Goal: Check status

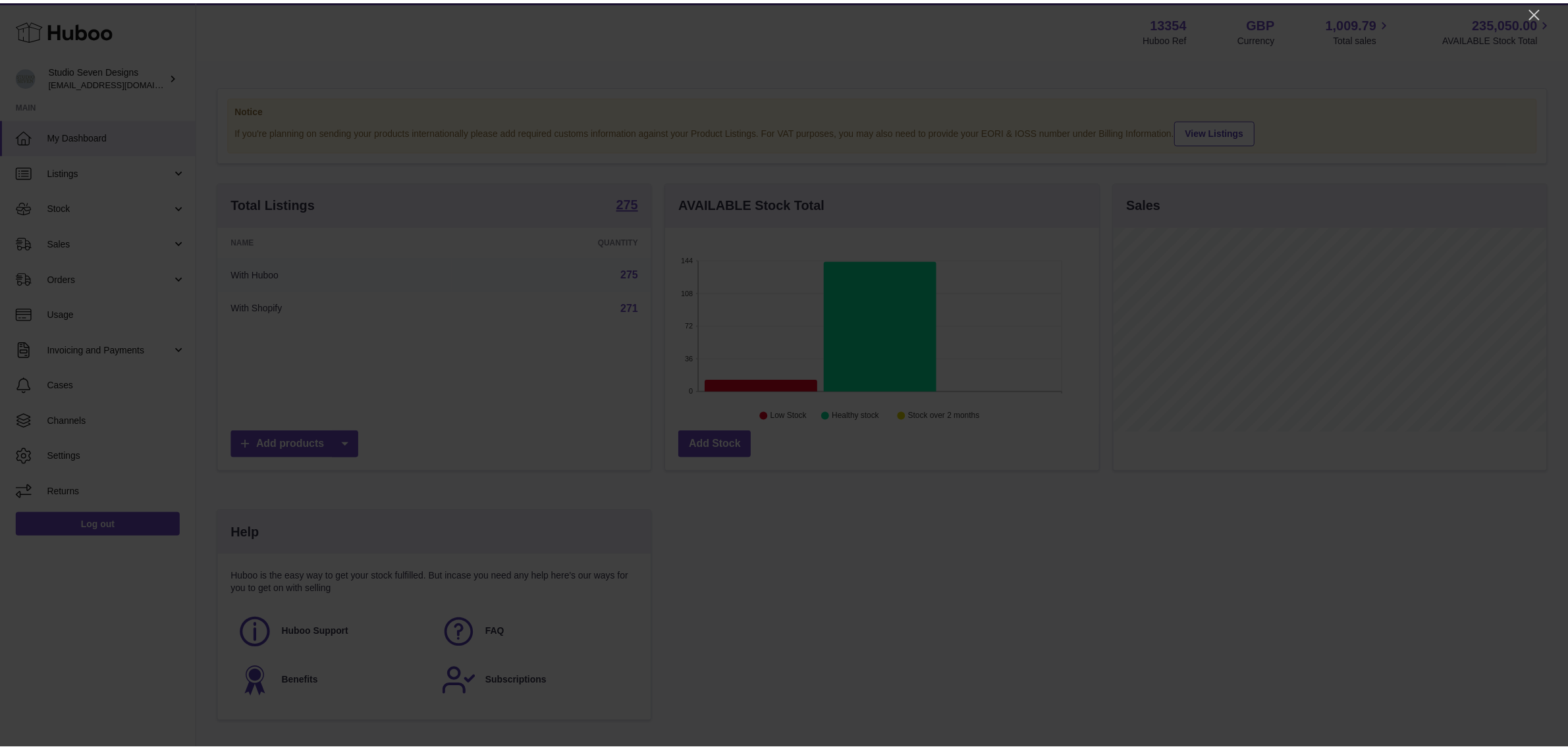
scroll to position [205, 437]
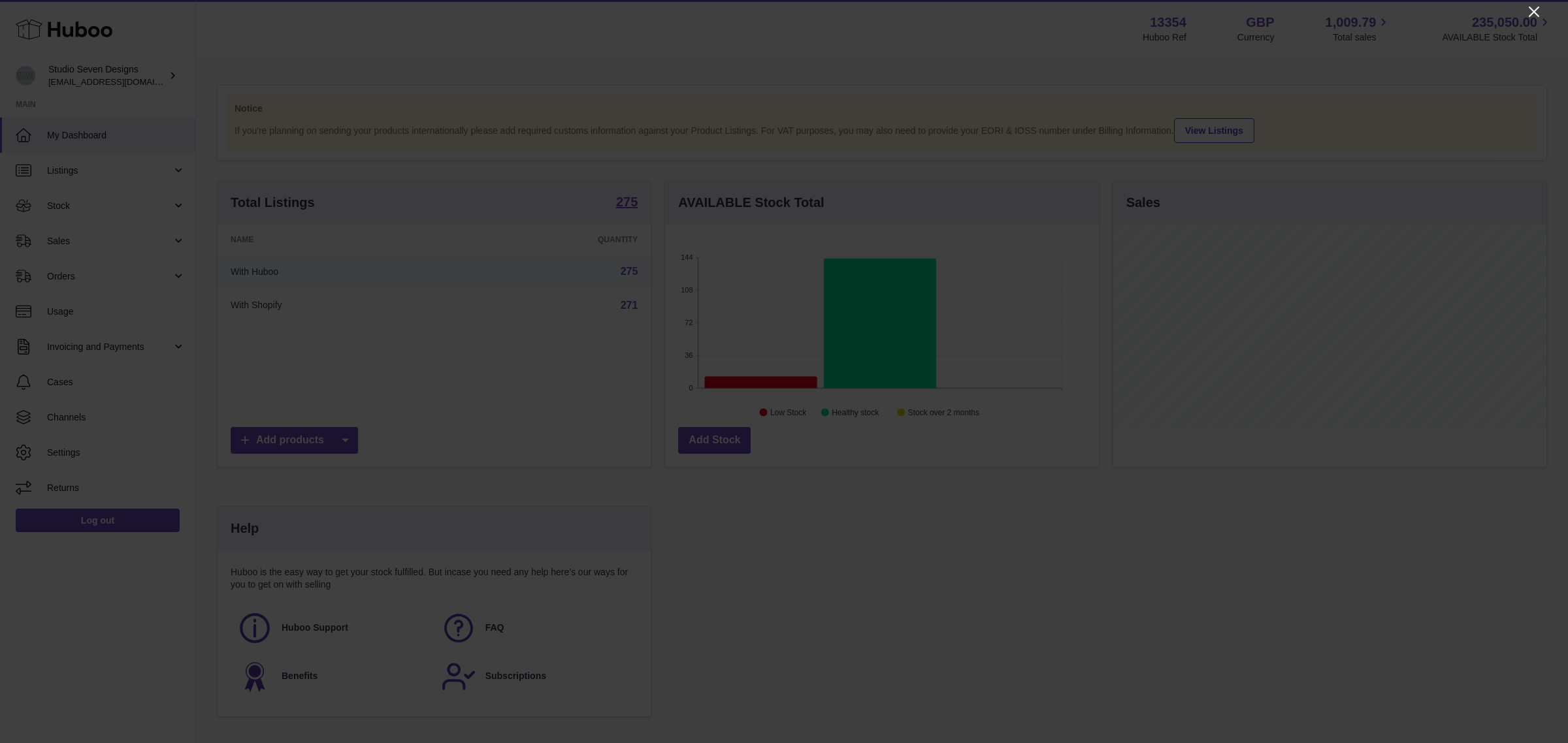
click at [1533, 16] on icon "Close" at bounding box center [1534, 12] width 15 height 15
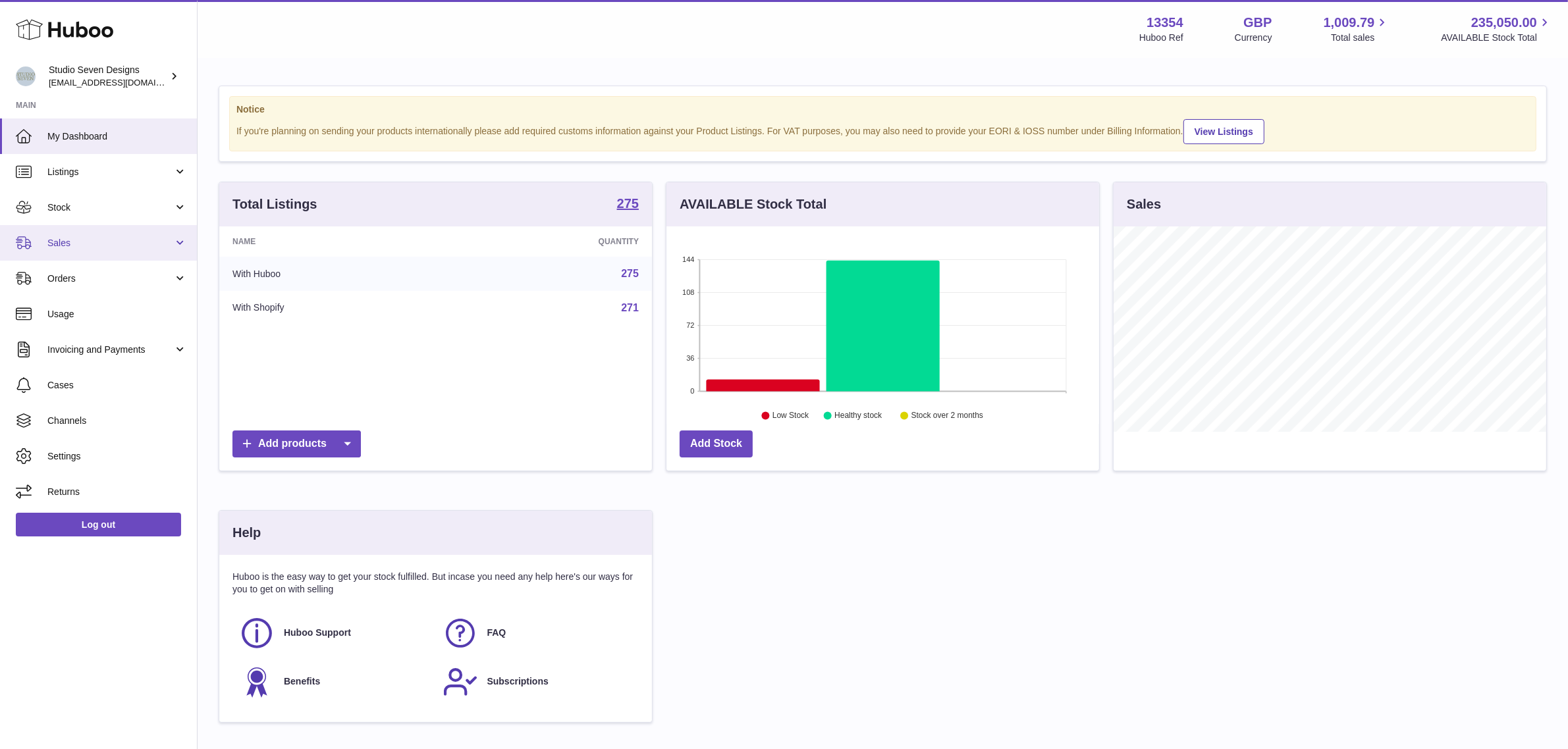
click at [116, 238] on span "Sales" at bounding box center [110, 243] width 126 height 13
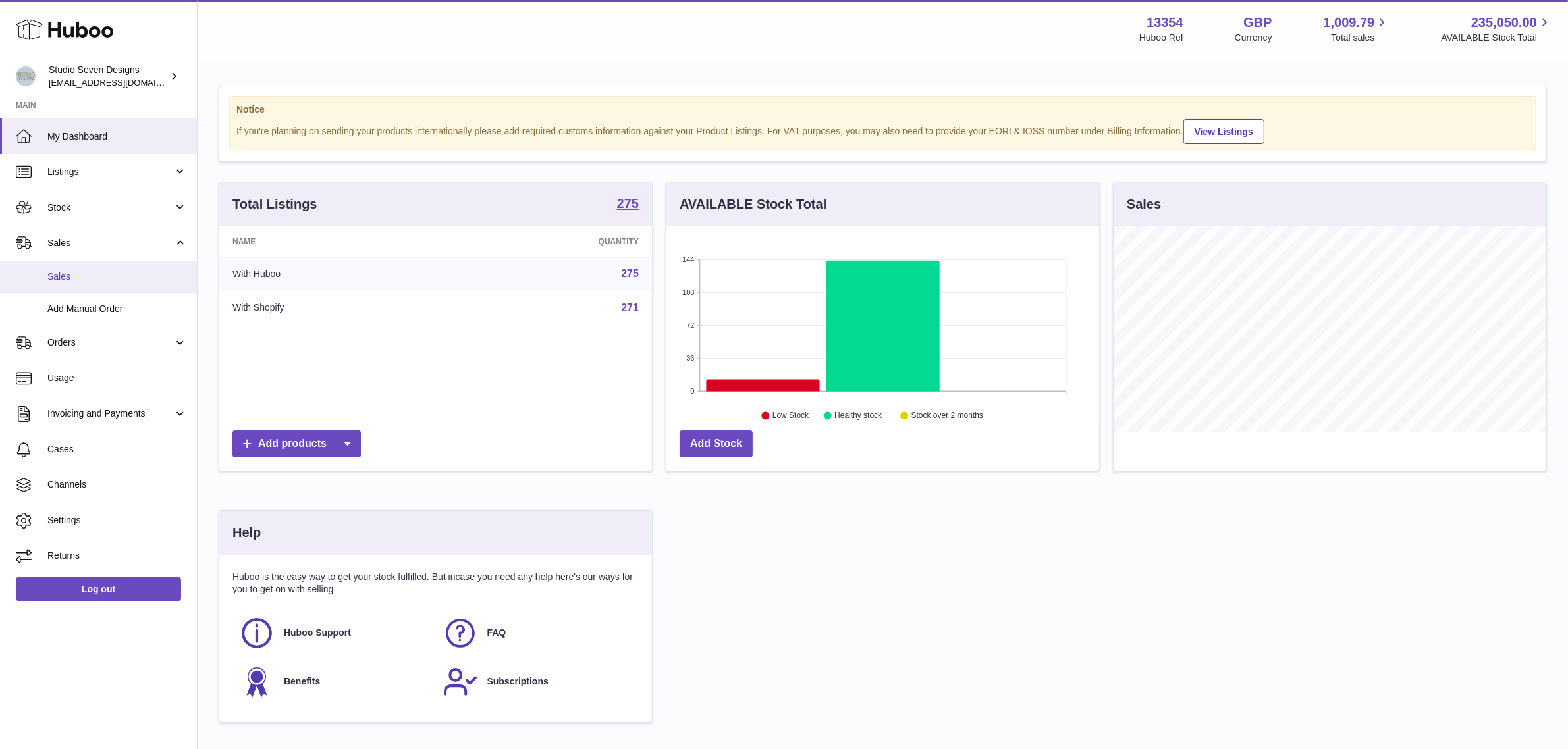
click at [119, 281] on span "Sales" at bounding box center [117, 276] width 139 height 13
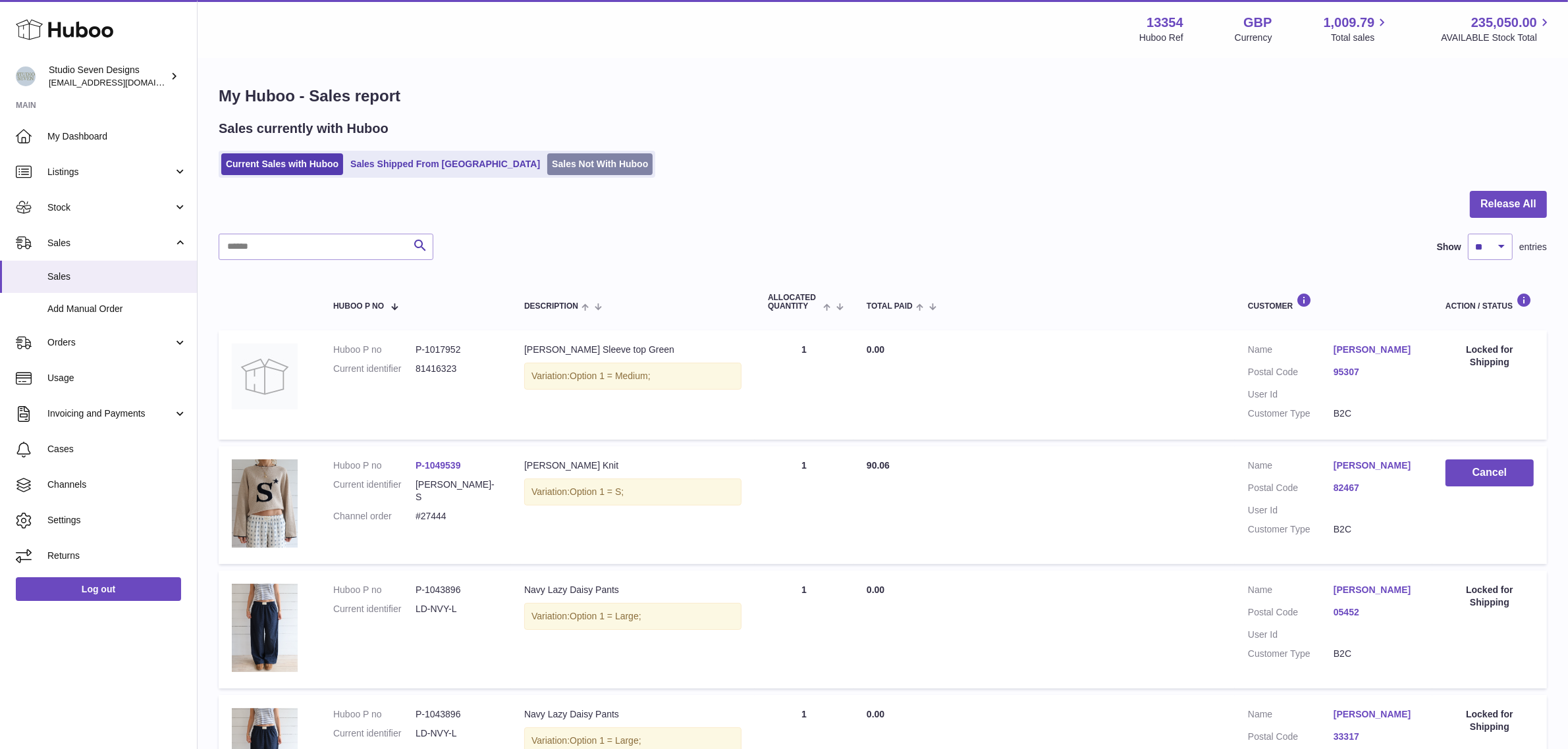
click at [547, 155] on link "Sales Not With Huboo" at bounding box center [599, 164] width 105 height 22
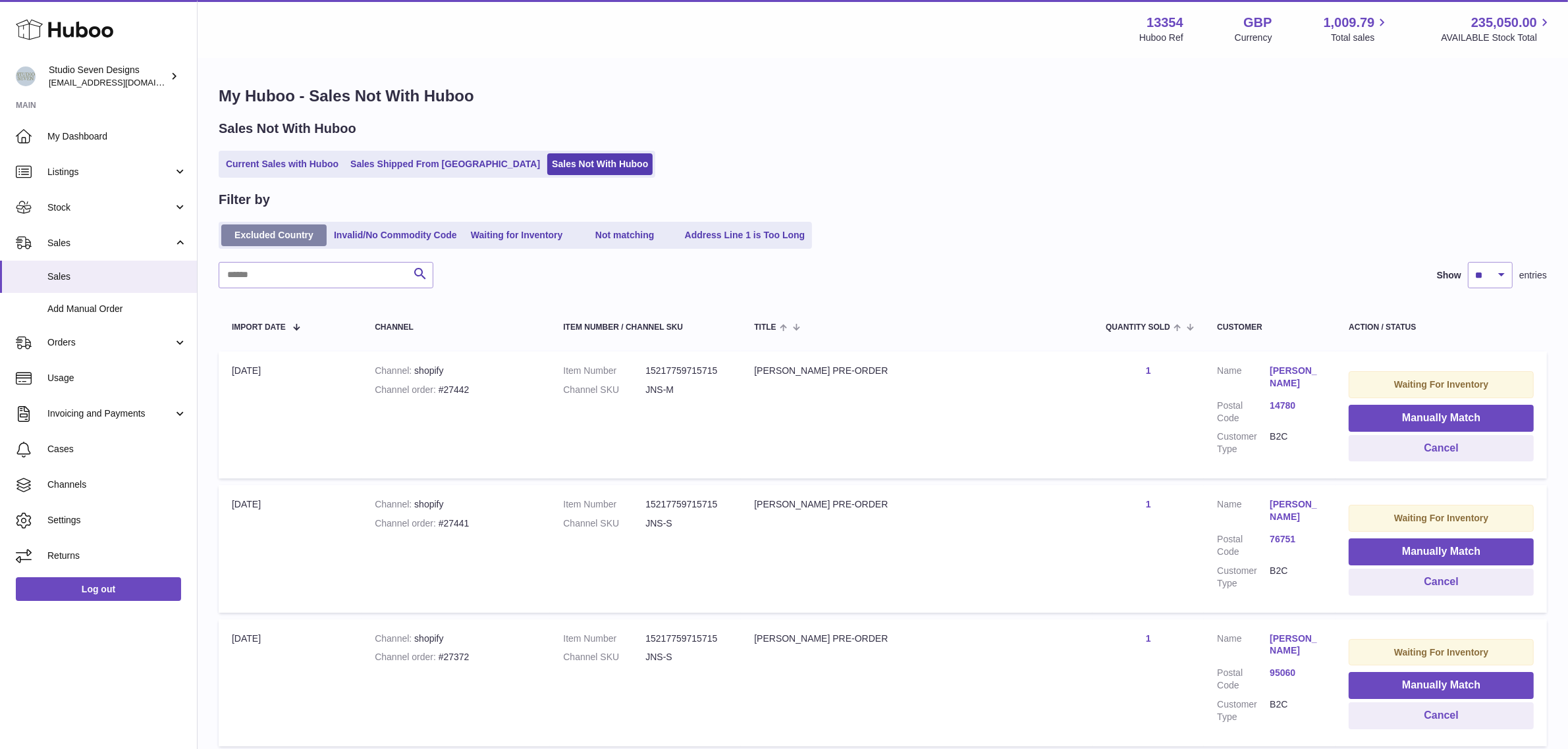
click at [281, 233] on link "Excluded Country" at bounding box center [274, 235] width 105 height 22
